Goal: Task Accomplishment & Management: Manage account settings

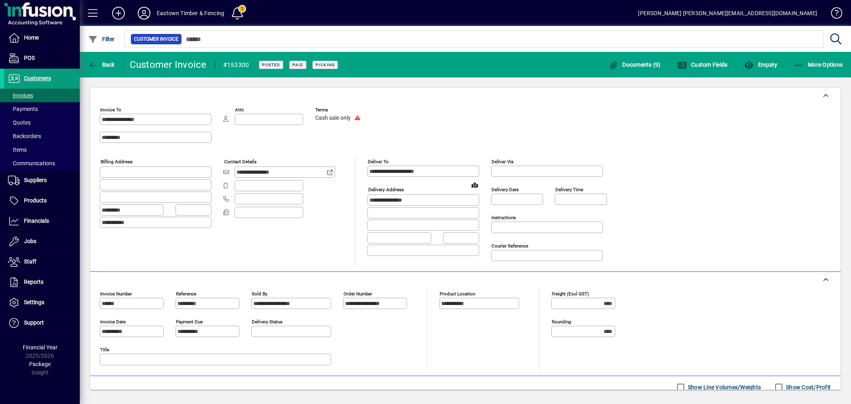
drag, startPoint x: 0, startPoint y: 0, endPoint x: 173, endPoint y: 22, distance: 174.1
click at [34, 39] on span "Home" at bounding box center [31, 37] width 15 height 6
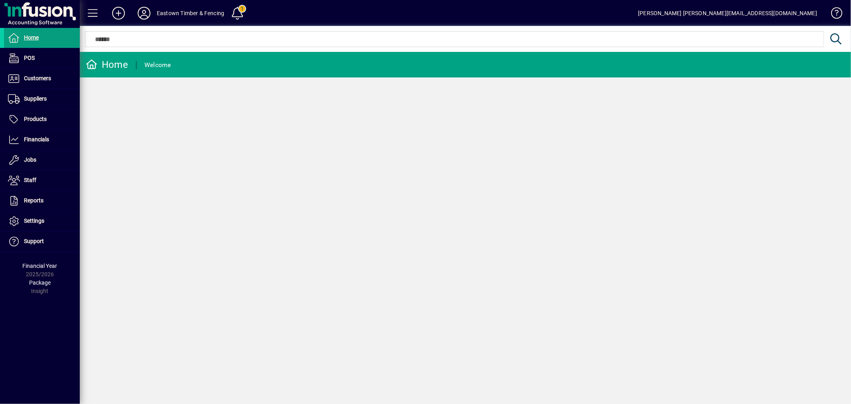
click at [144, 12] on icon at bounding box center [144, 13] width 16 height 13
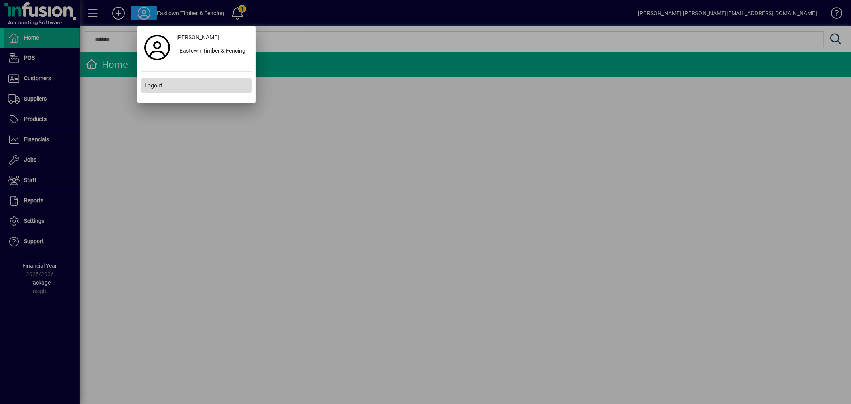
click at [180, 87] on span at bounding box center [196, 85] width 110 height 19
